Goal: Navigation & Orientation: Find specific page/section

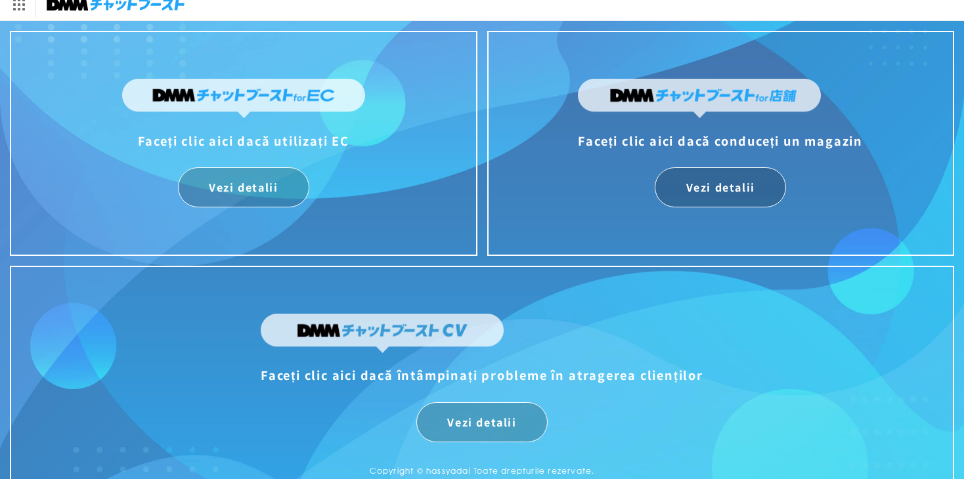
scroll to position [32, 0]
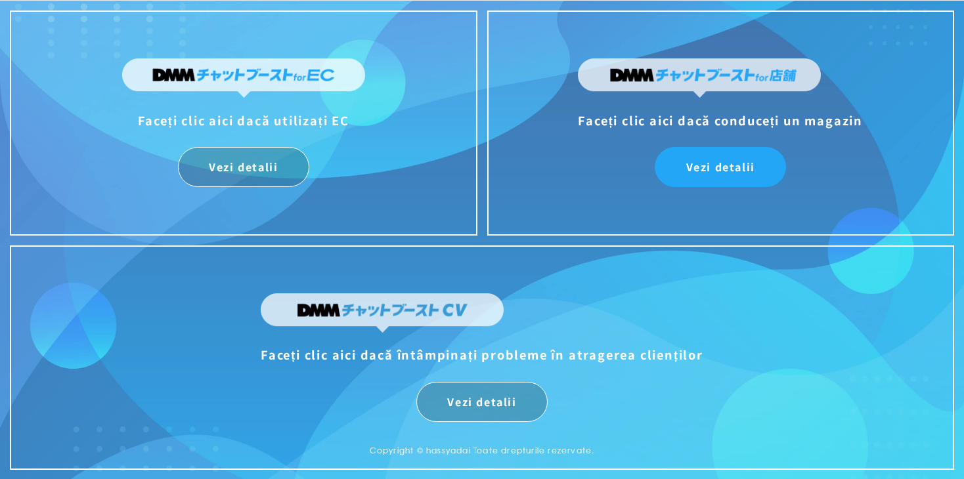
click at [711, 170] on link "Vezi detalii" at bounding box center [720, 167] width 131 height 40
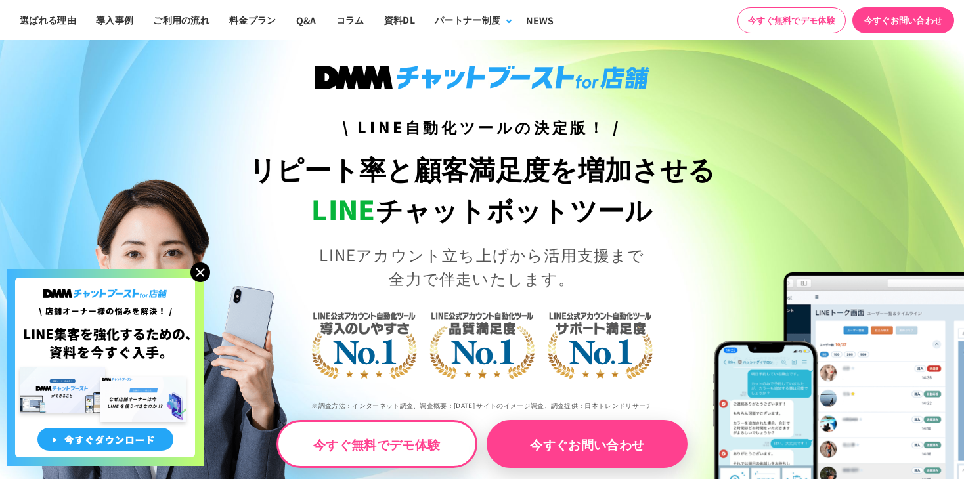
click at [204, 273] on img at bounding box center [200, 273] width 20 height 20
click at [201, 272] on img at bounding box center [200, 273] width 20 height 20
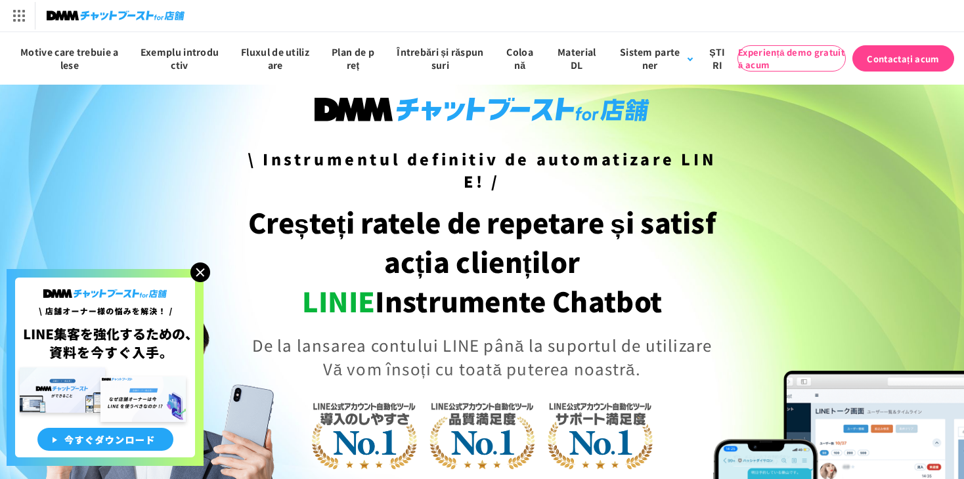
click at [203, 275] on img at bounding box center [200, 273] width 20 height 20
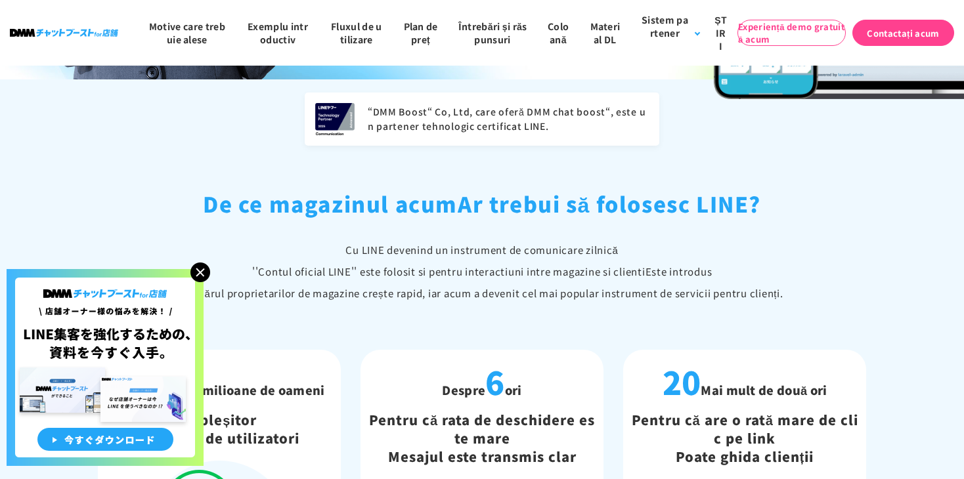
scroll to position [591, 0]
